Goal: Task Accomplishment & Management: Manage account settings

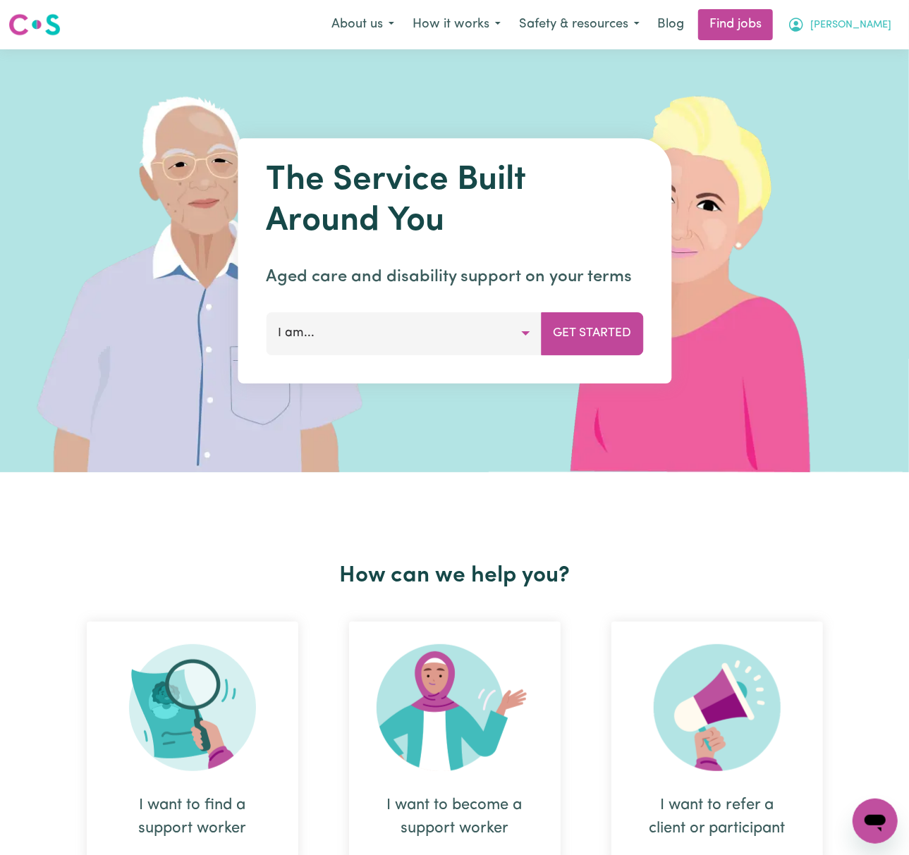
click at [866, 21] on span "[PERSON_NAME]" at bounding box center [850, 26] width 81 height 16
click at [872, 111] on link "Logout" at bounding box center [843, 107] width 111 height 27
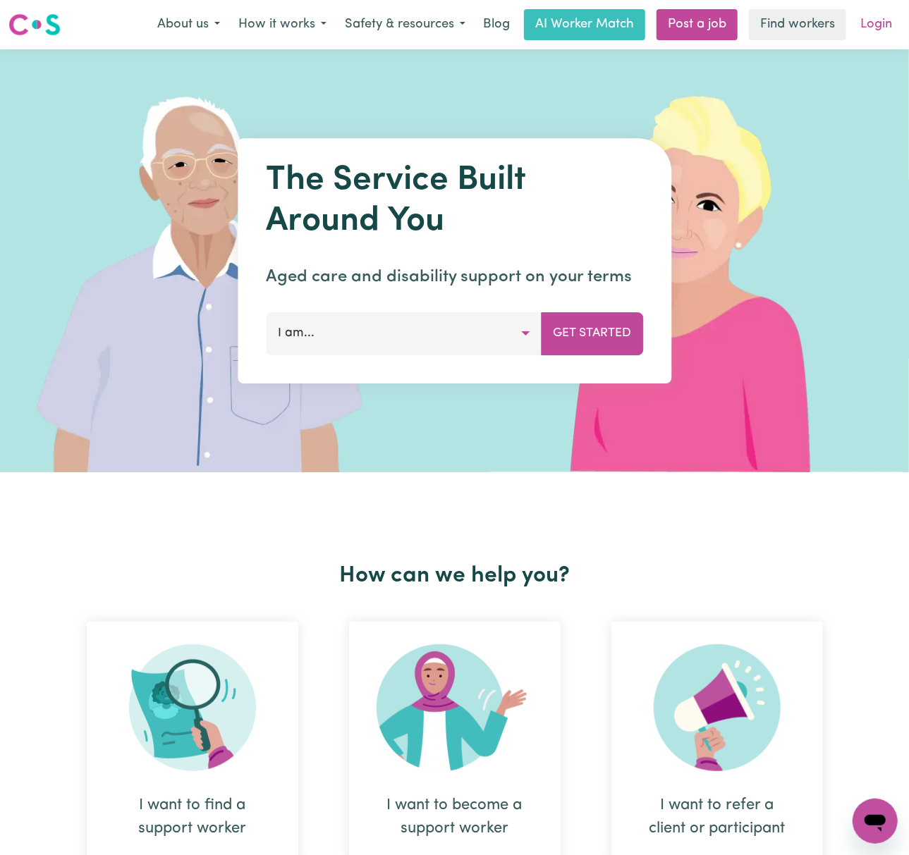
click at [892, 17] on link "Login" at bounding box center [876, 24] width 49 height 31
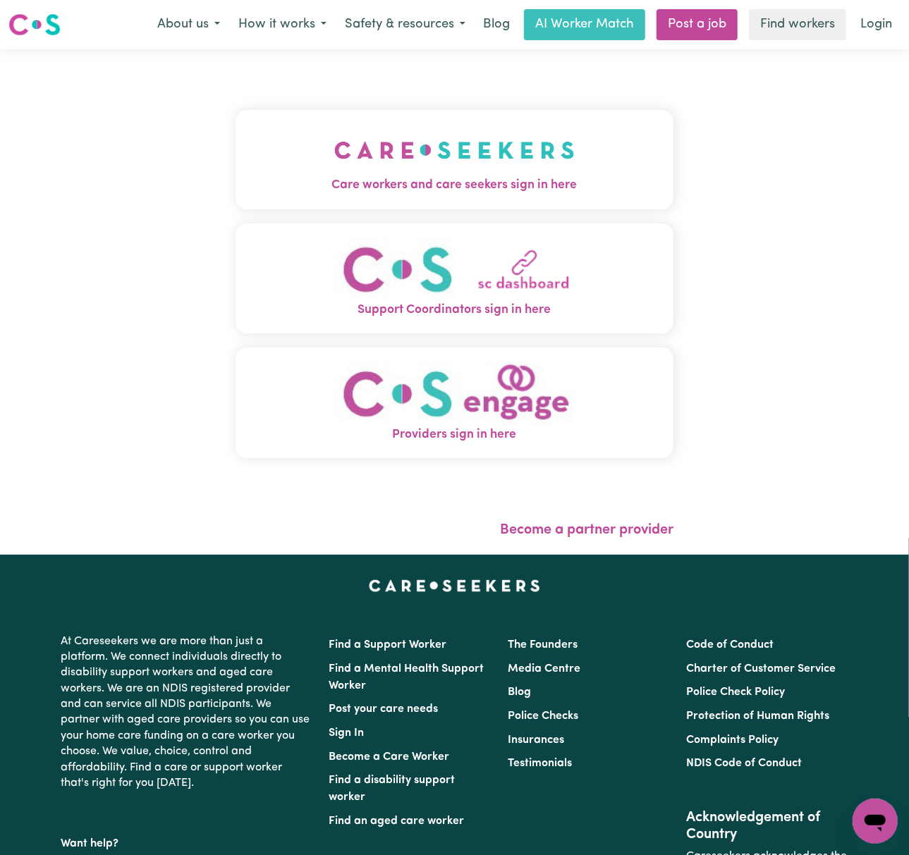
click at [374, 153] on img "Care workers and care seekers sign in here" at bounding box center [454, 150] width 240 height 52
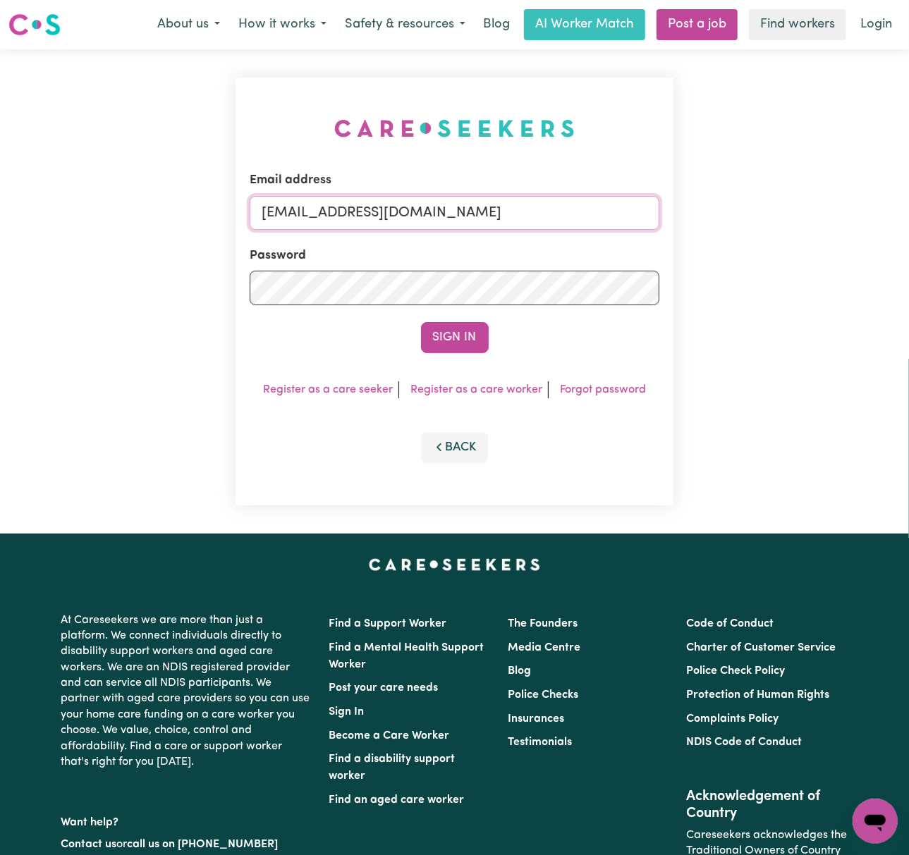
click at [396, 207] on input "[EMAIL_ADDRESS][DOMAIN_NAME]" at bounding box center [455, 213] width 410 height 34
drag, startPoint x: 336, startPoint y: 209, endPoint x: 666, endPoint y: 218, distance: 329.5
click at [666, 218] on div "Email address [EMAIL_ADDRESS][DOMAIN_NAME] Password Sign In Register as a care …" at bounding box center [455, 292] width 438 height 428
type input "superuser~[EMAIL_ADDRESS][DOMAIN_NAME]"
click at [463, 348] on button "Sign In" at bounding box center [455, 337] width 68 height 31
